Goal: Task Accomplishment & Management: Use online tool/utility

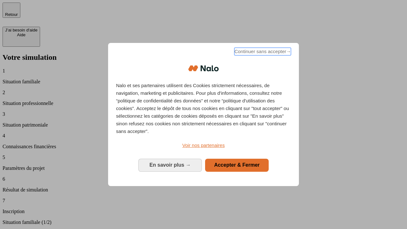
click at [262, 52] on span "Continuer sans accepter →" at bounding box center [262, 52] width 57 height 8
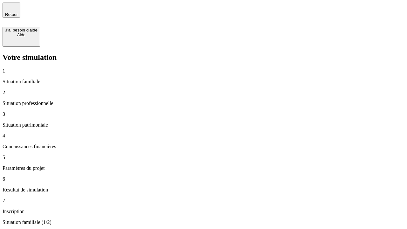
type input "30 000"
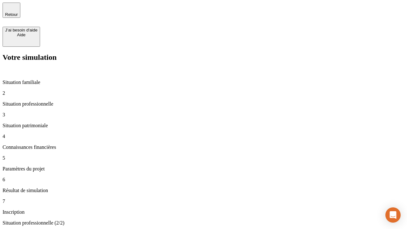
type input "0"
type input "1 000"
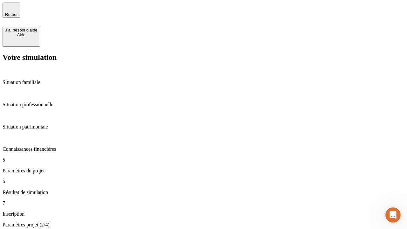
type input "40"
type input "64"
type input "200 000"
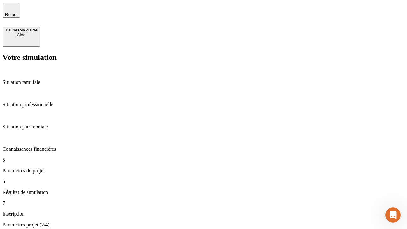
type input "640"
